Goal: Information Seeking & Learning: Learn about a topic

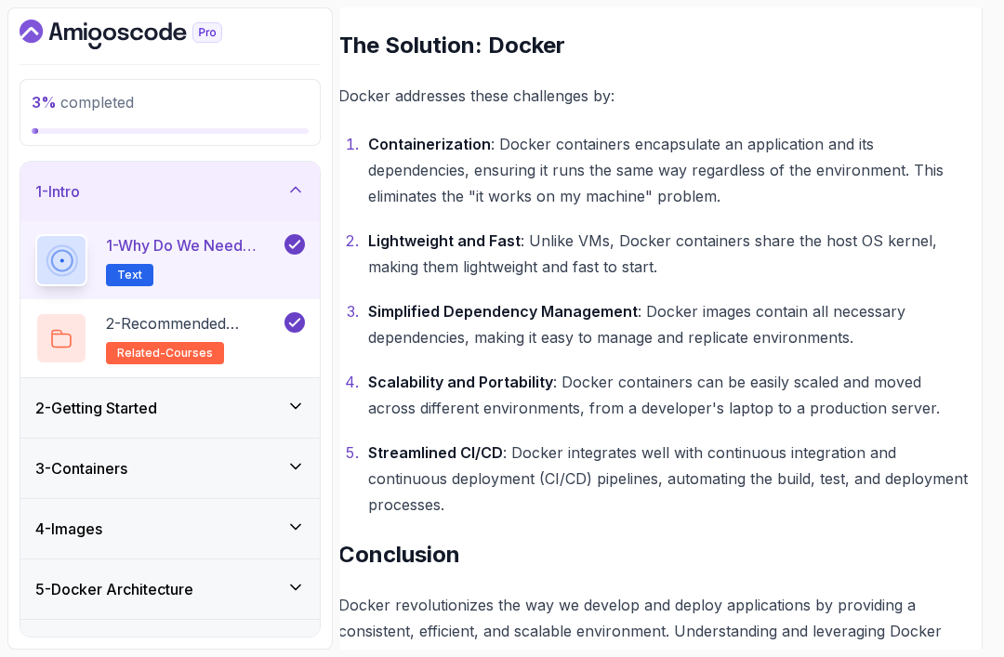
scroll to position [1285, 14]
click at [196, 337] on h2 "2 - Recommended Courses related-courses" at bounding box center [193, 338] width 175 height 52
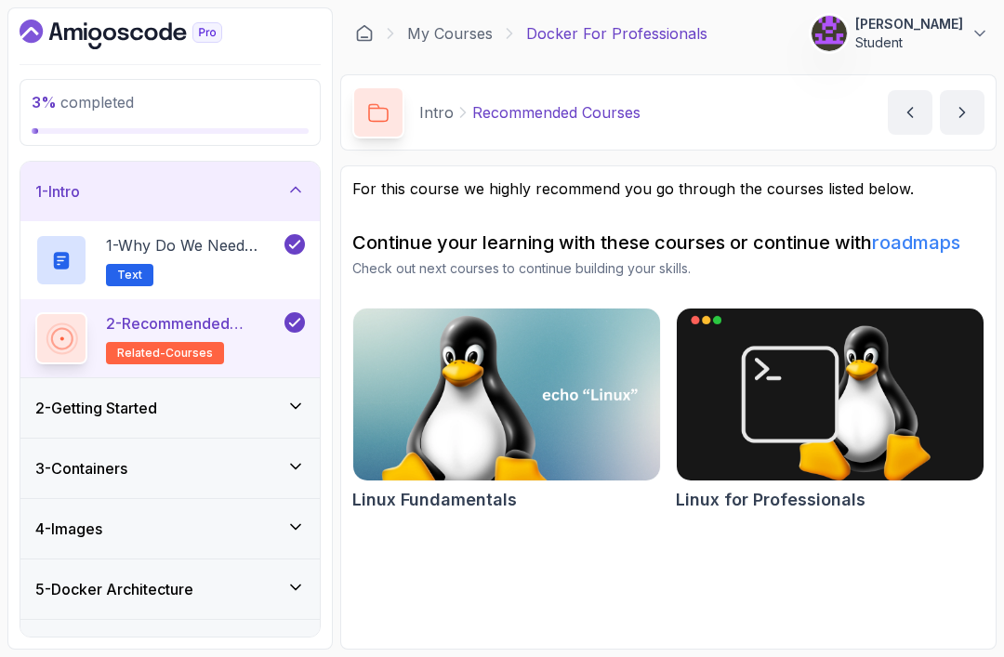
click at [227, 405] on div "2 - Getting Started" at bounding box center [170, 408] width 270 height 22
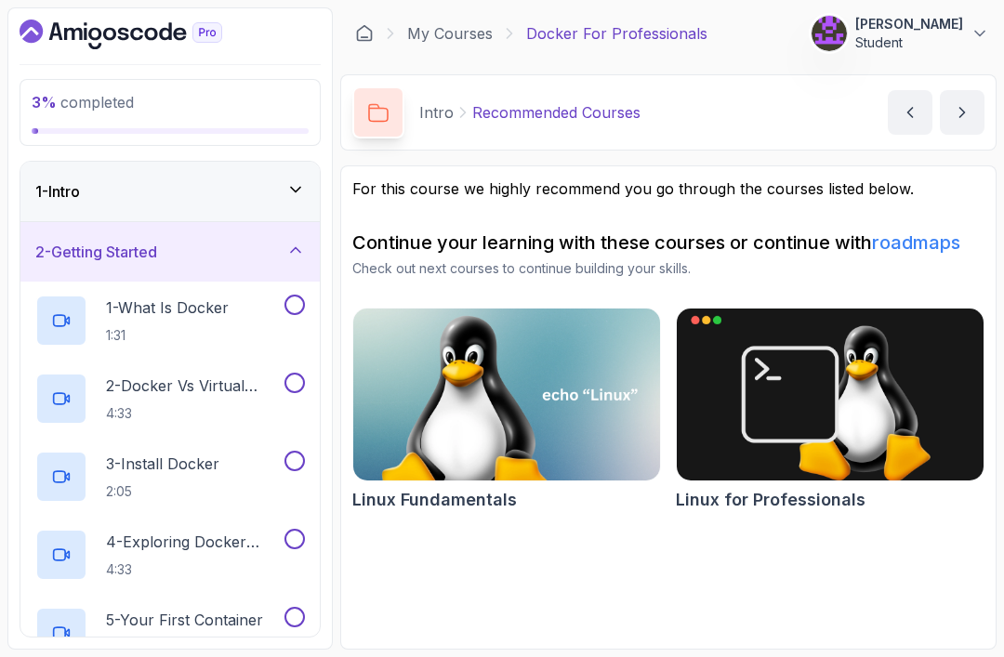
click at [237, 320] on div "1 - What Is Docker 1:31" at bounding box center [157, 321] width 245 height 52
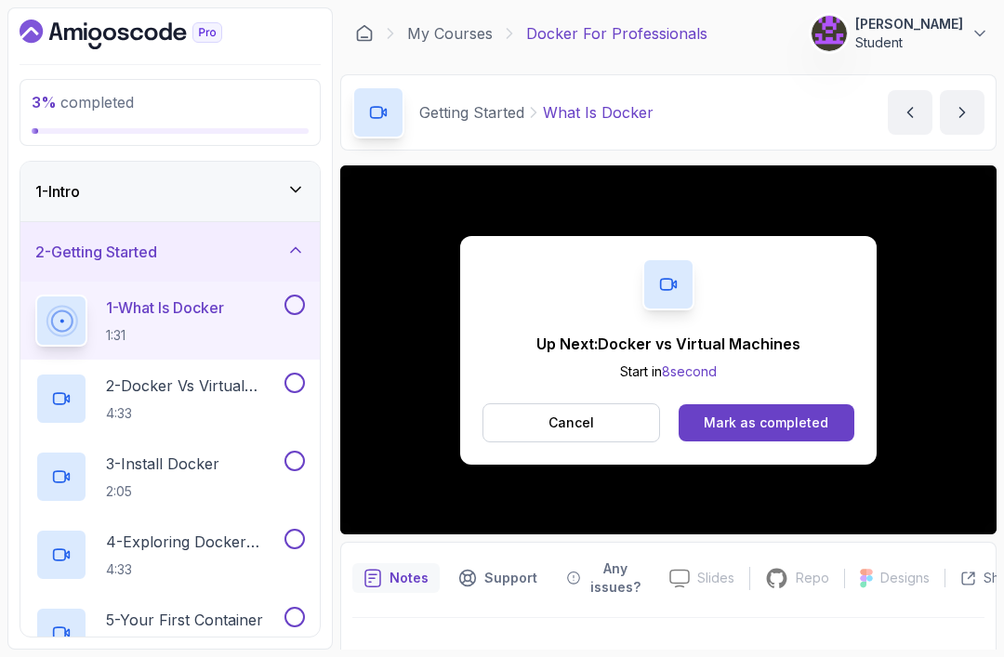
click at [784, 414] on div "Mark as completed" at bounding box center [766, 423] width 125 height 19
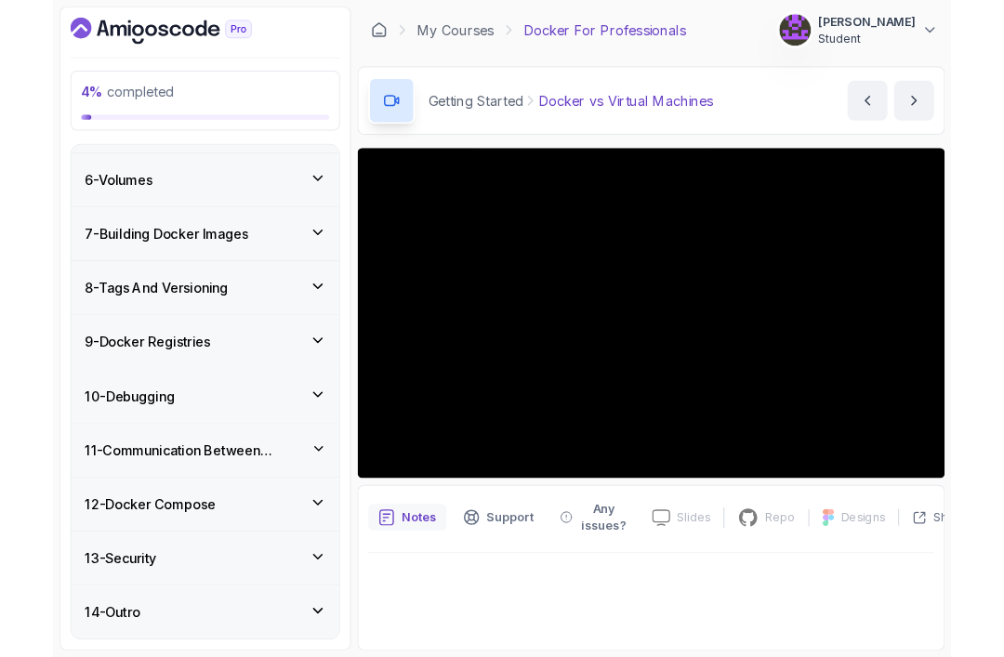
scroll to position [743, 0]
